Goal: Task Accomplishment & Management: Complete application form

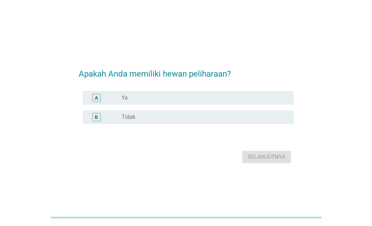
click at [156, 101] on div "radio_button_unchecked Ya" at bounding box center [202, 98] width 161 height 7
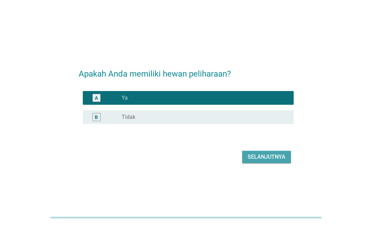
click at [261, 156] on div "Selanjutnya" at bounding box center [267, 157] width 38 height 8
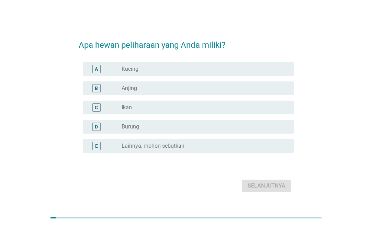
click at [144, 68] on div "radio_button_unchecked Kucing" at bounding box center [202, 69] width 161 height 7
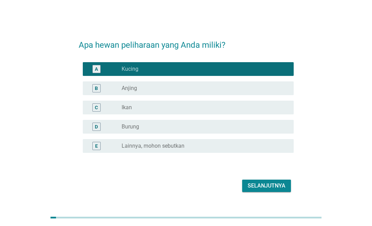
click at [266, 186] on div "Selanjutnya" at bounding box center [267, 186] width 38 height 8
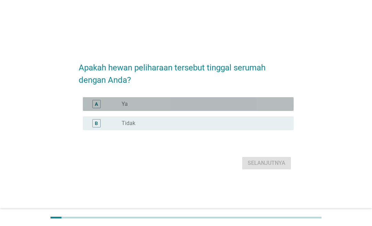
click at [128, 104] on div "radio_button_unchecked Ya" at bounding box center [202, 104] width 161 height 7
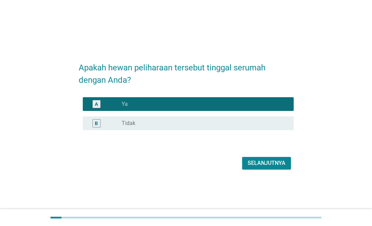
click at [265, 168] on button "Selanjutnya" at bounding box center [266, 163] width 49 height 12
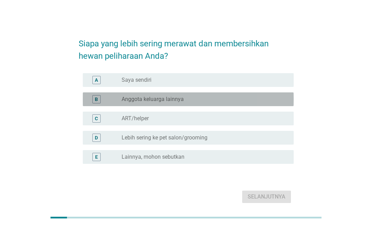
click at [146, 99] on label "Anggota keluarga lainnya" at bounding box center [153, 99] width 62 height 7
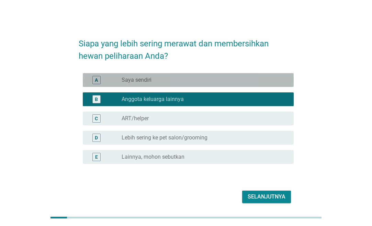
click at [142, 82] on label "Saya sendiri" at bounding box center [137, 80] width 30 height 7
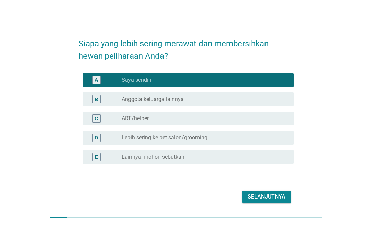
click at [145, 100] on label "Anggota keluarga lainnya" at bounding box center [153, 99] width 62 height 7
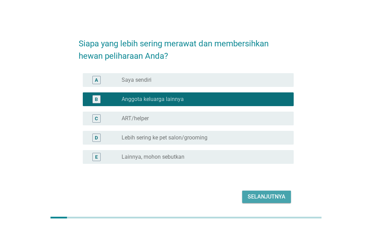
click at [265, 199] on div "Selanjutnya" at bounding box center [267, 197] width 38 height 8
